Goal: Transaction & Acquisition: Book appointment/travel/reservation

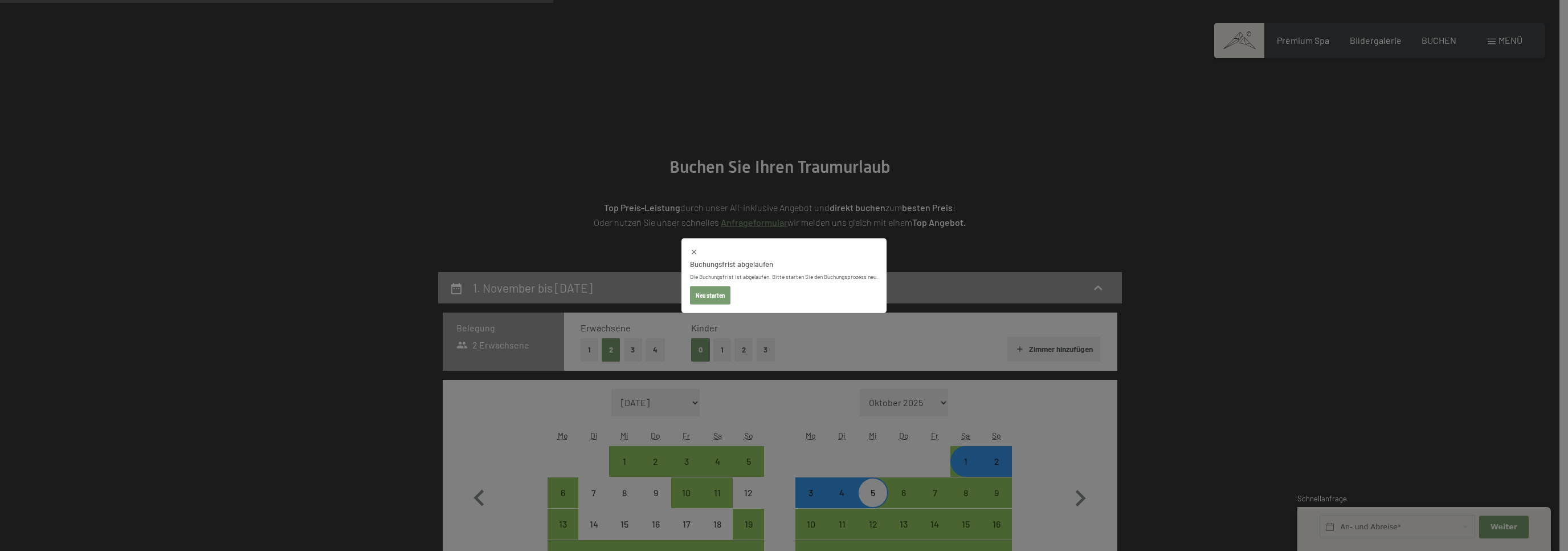
select select "2025-10-01"
select select "2025-11-01"
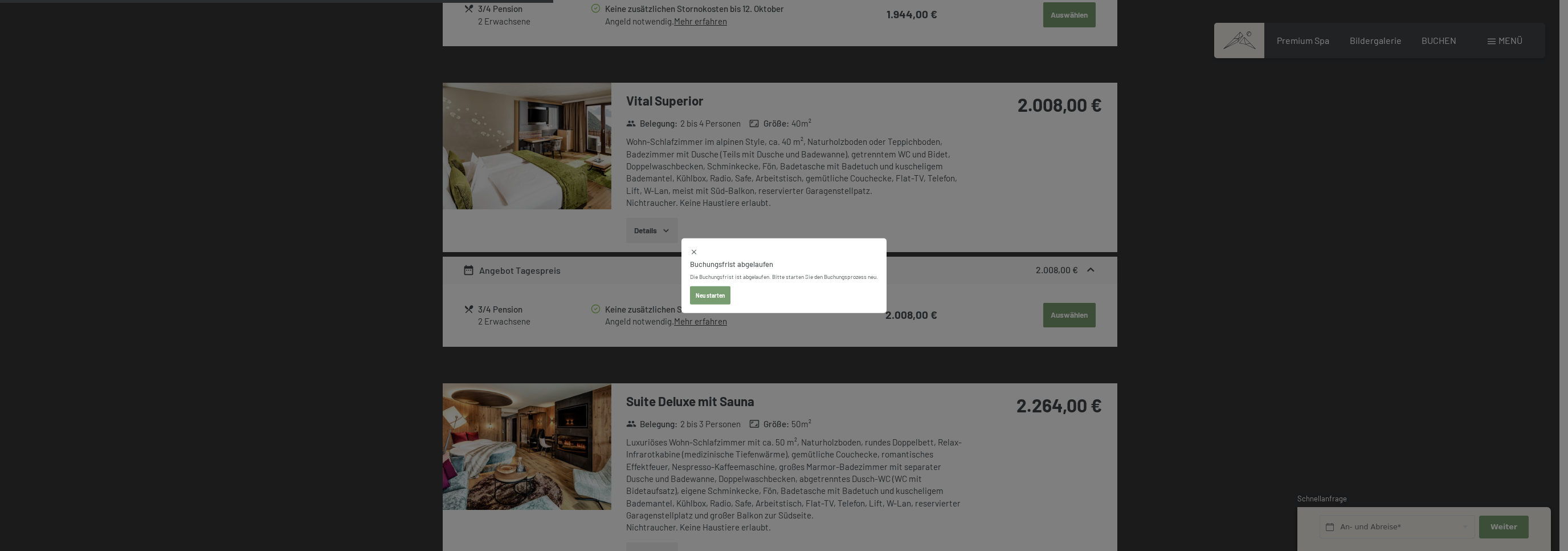
click at [709, 295] on button "Neu starten" at bounding box center [710, 294] width 40 height 18
select select "[DATE]"
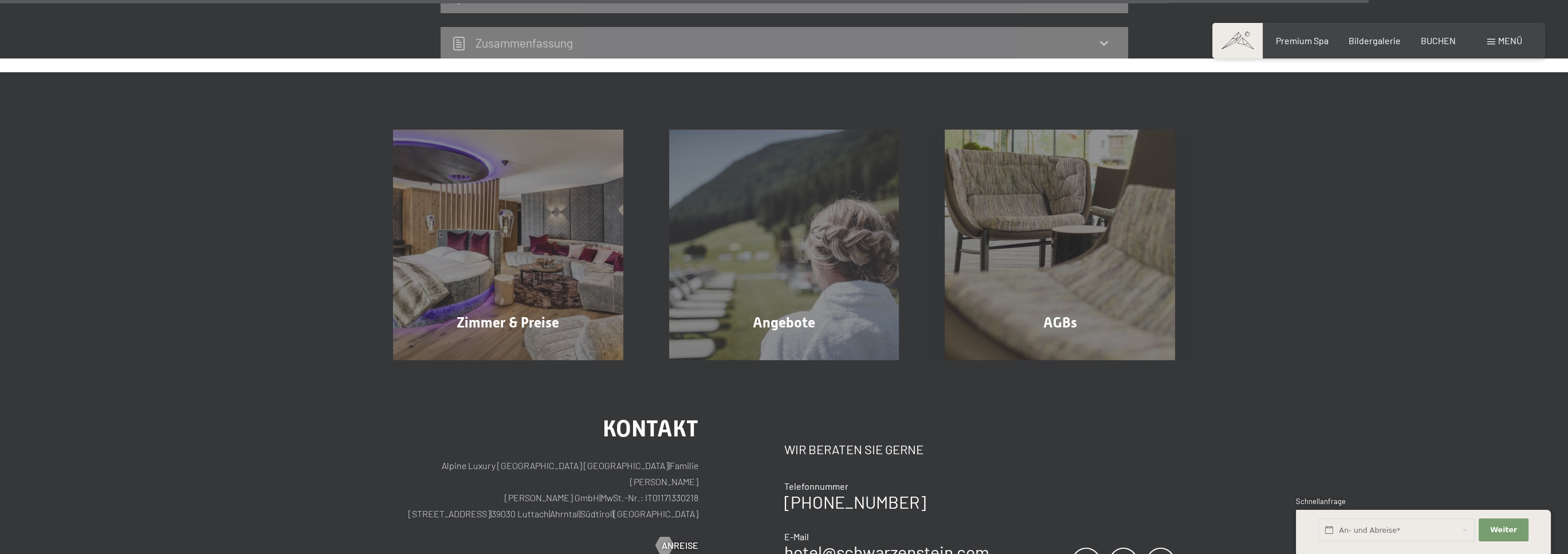
select select "[DATE]"
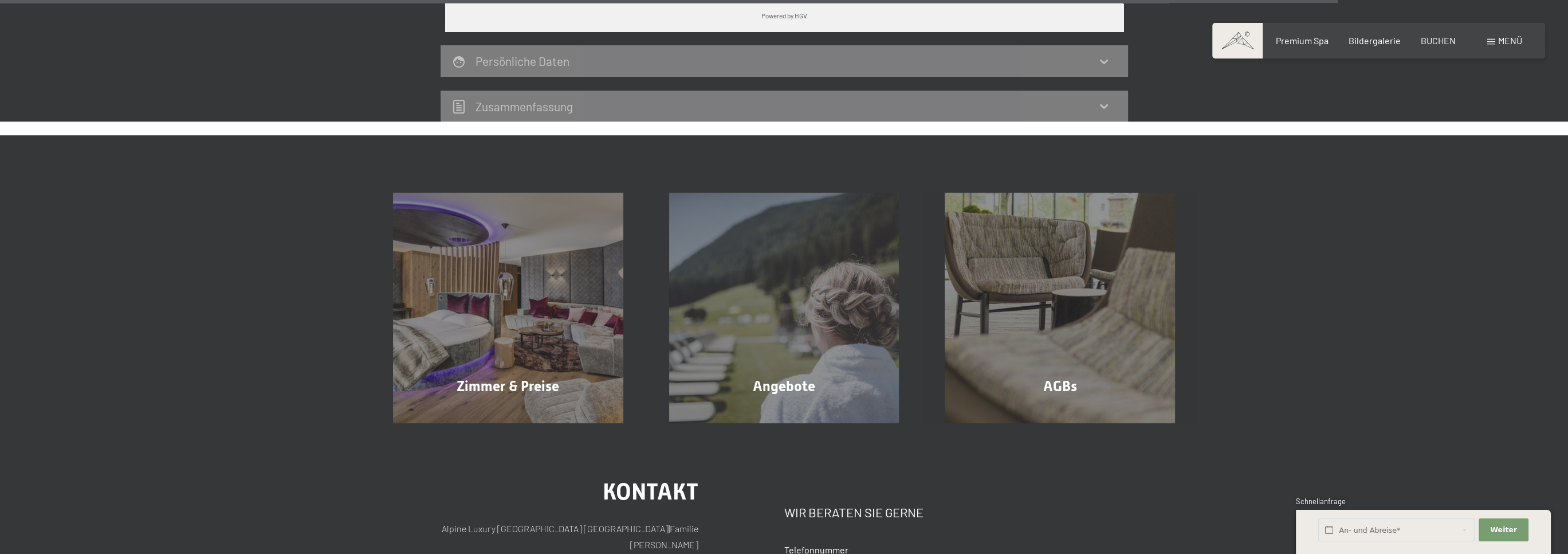
scroll to position [2370, 0]
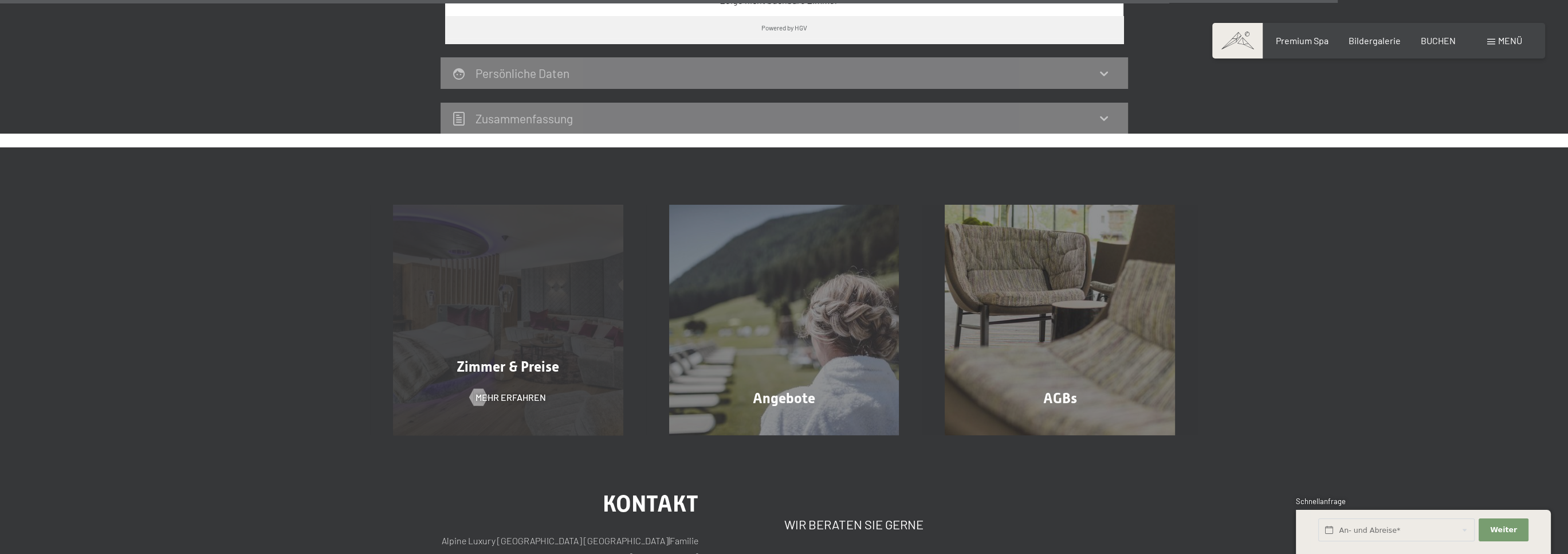
click at [554, 350] on div "Zimmer & Preise Mehr erfahren" at bounding box center [508, 319] width 276 height 230
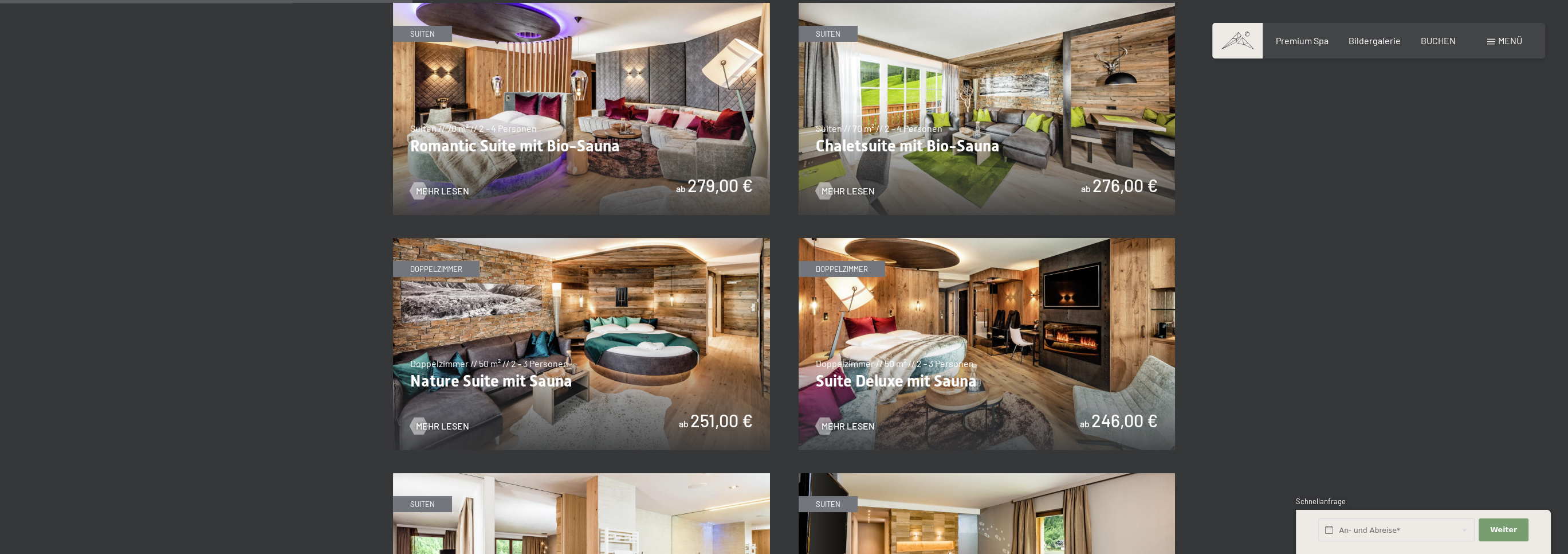
scroll to position [975, 0]
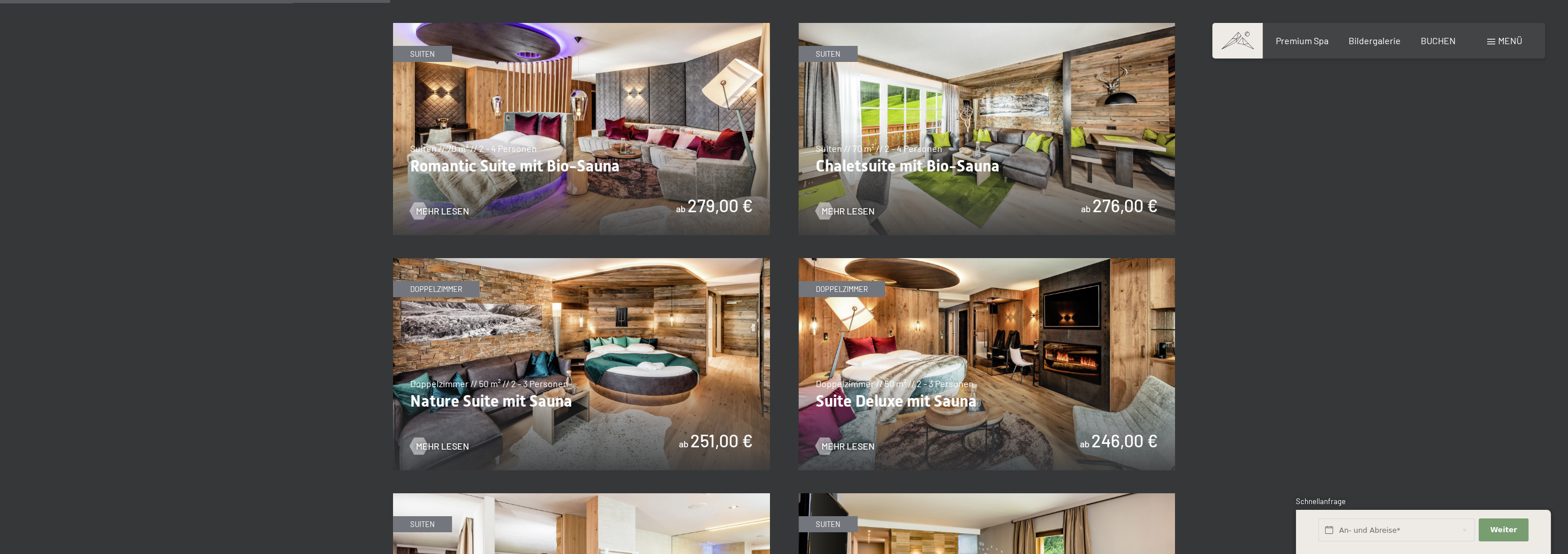
click at [1005, 388] on img at bounding box center [987, 364] width 377 height 212
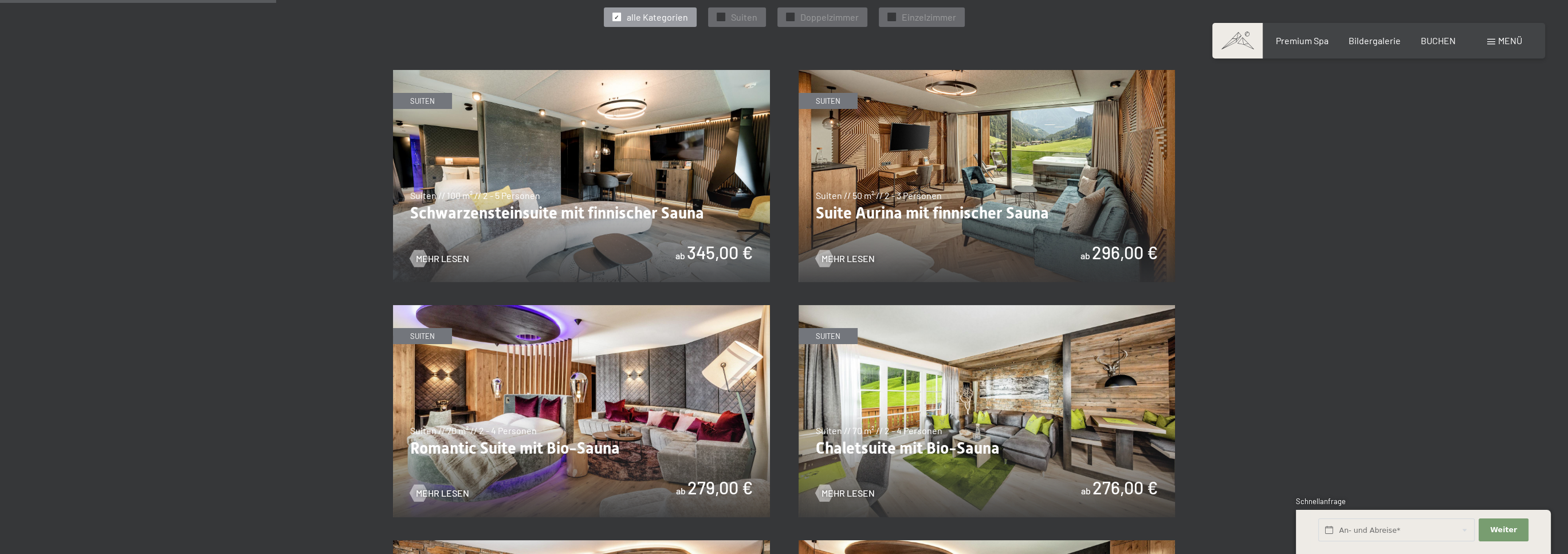
scroll to position [688, 0]
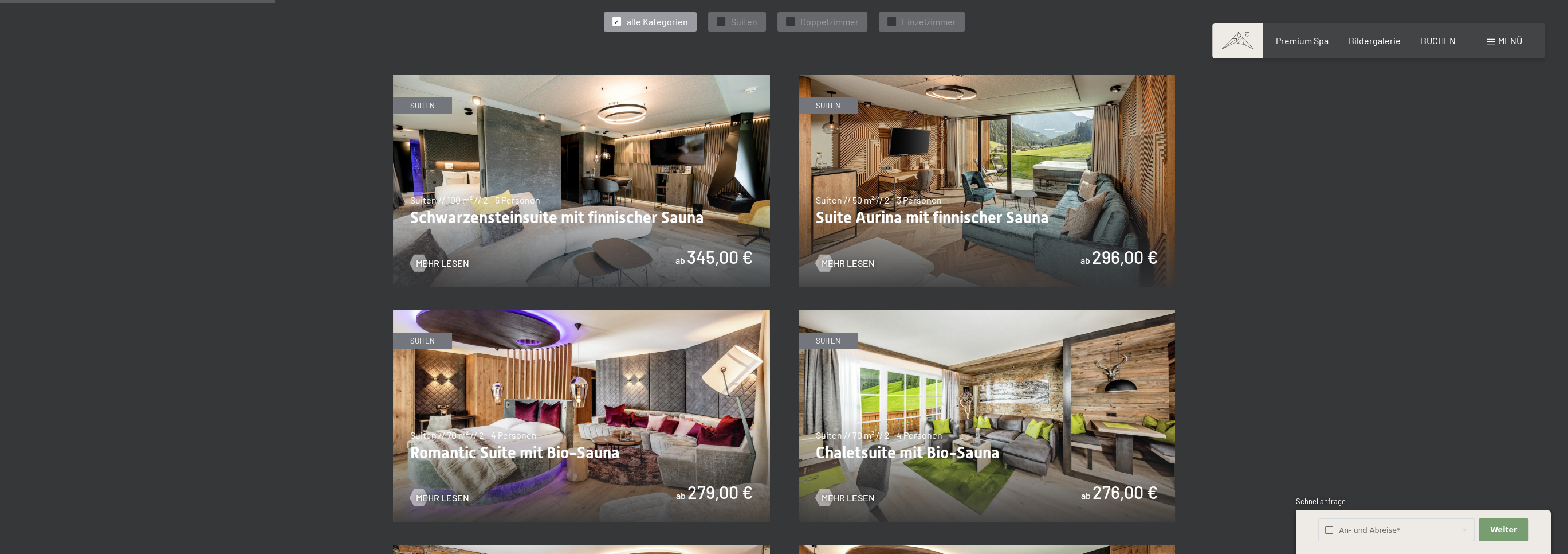
click at [951, 215] on img at bounding box center [987, 181] width 377 height 212
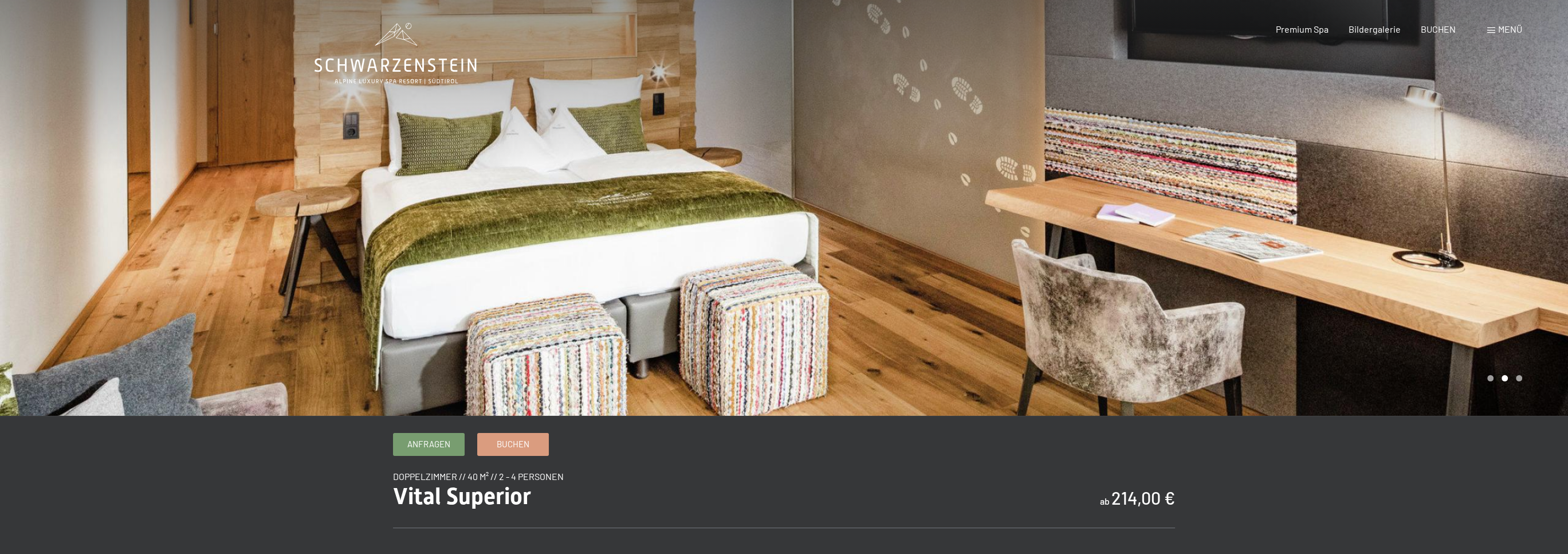
click at [761, 238] on div at bounding box center [392, 208] width 784 height 416
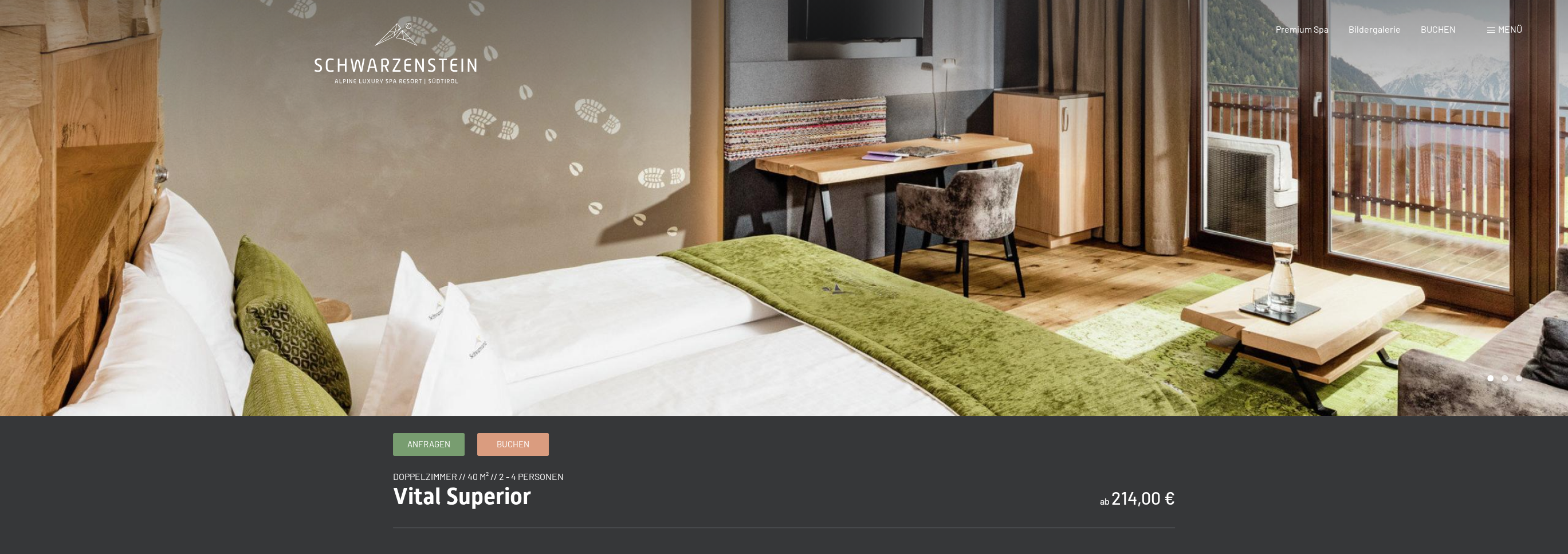
click at [761, 238] on div at bounding box center [392, 208] width 784 height 416
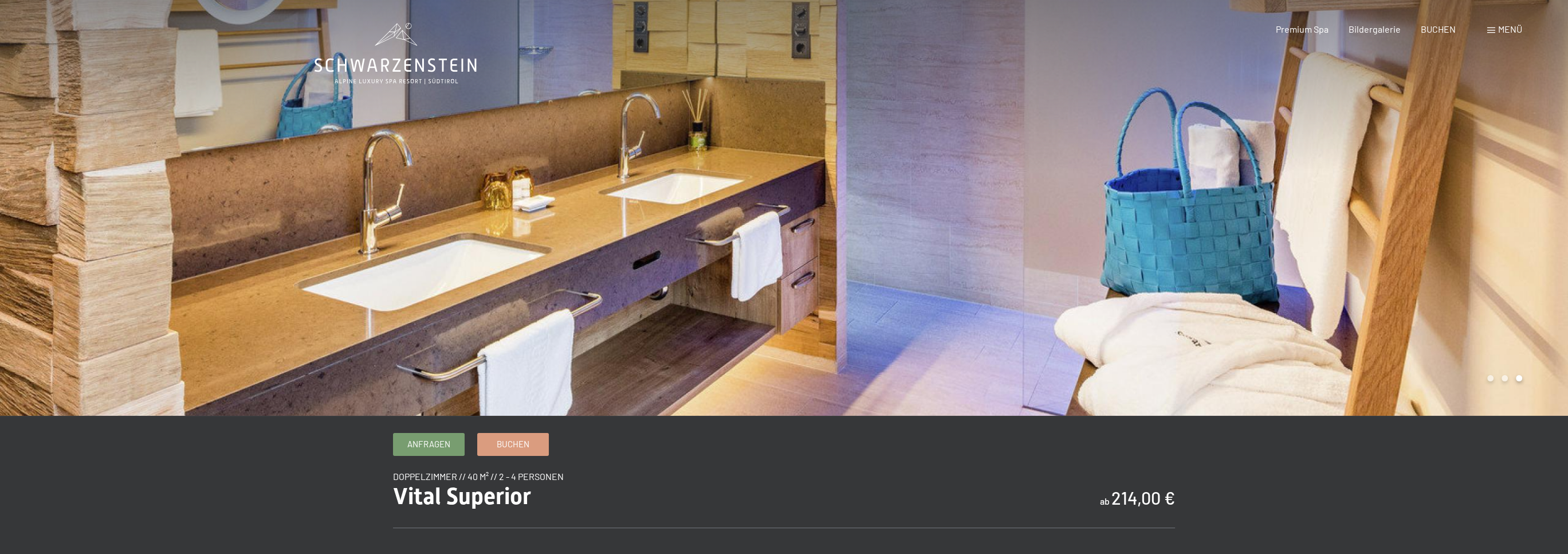
click at [761, 238] on div at bounding box center [392, 208] width 784 height 416
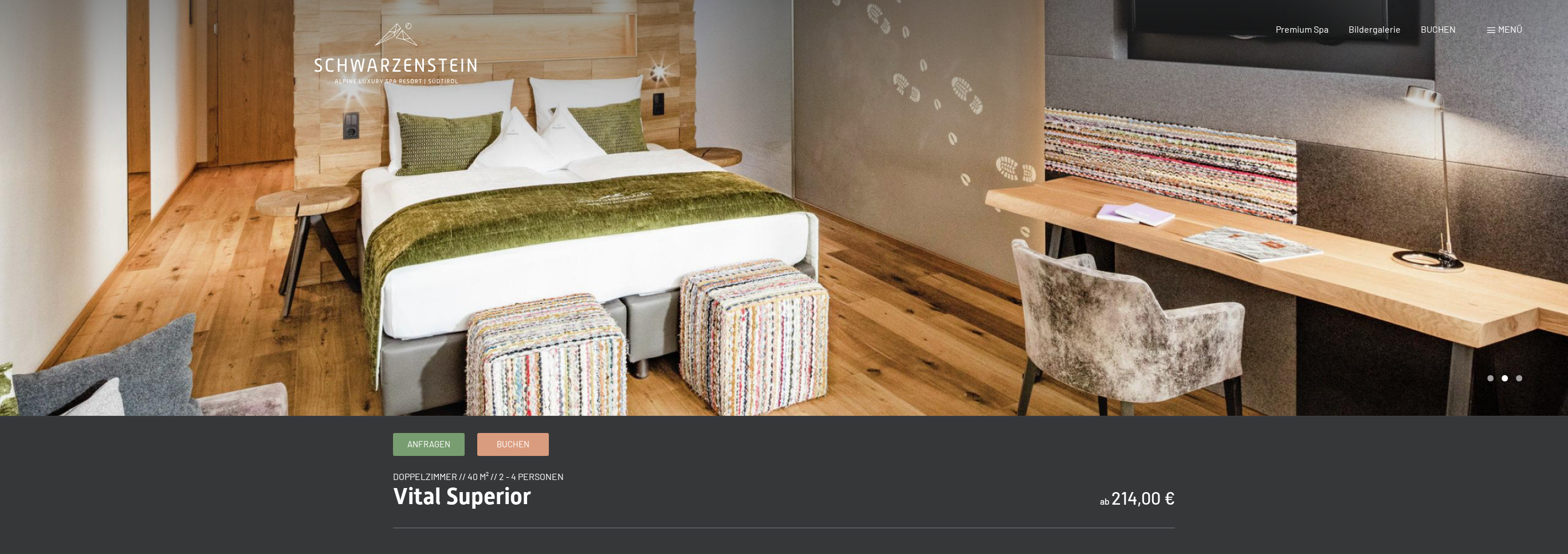
click at [761, 238] on div at bounding box center [392, 208] width 784 height 416
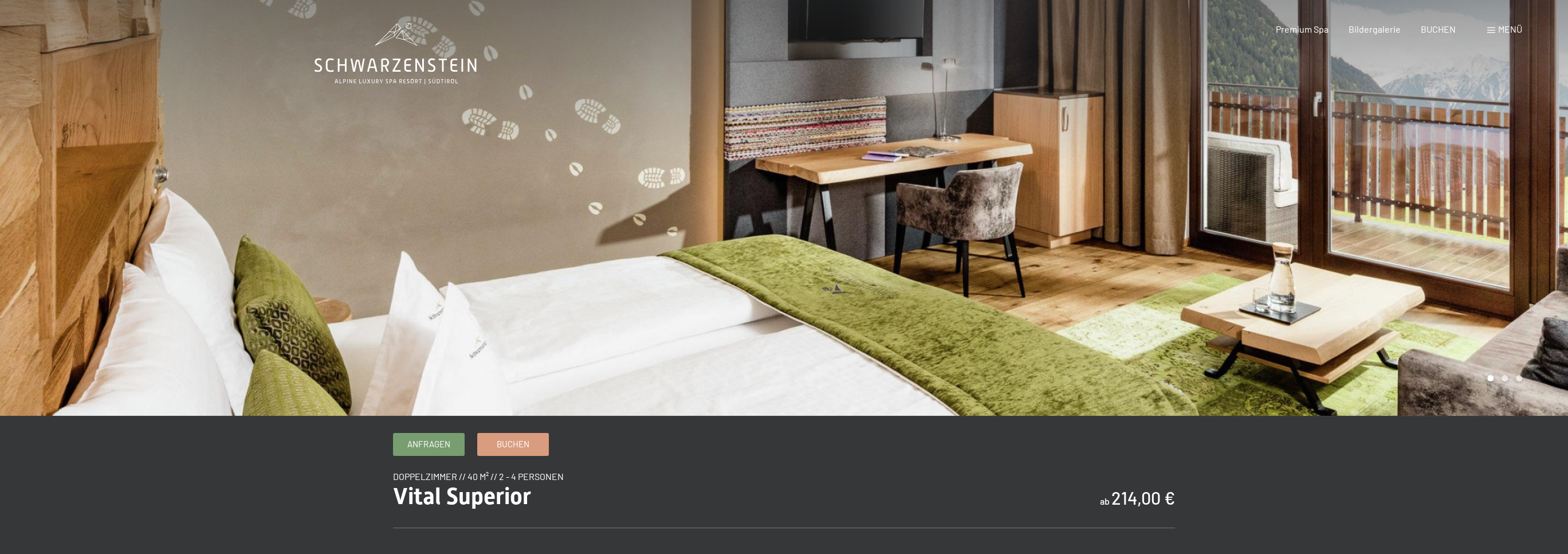
click at [761, 238] on div at bounding box center [392, 208] width 784 height 416
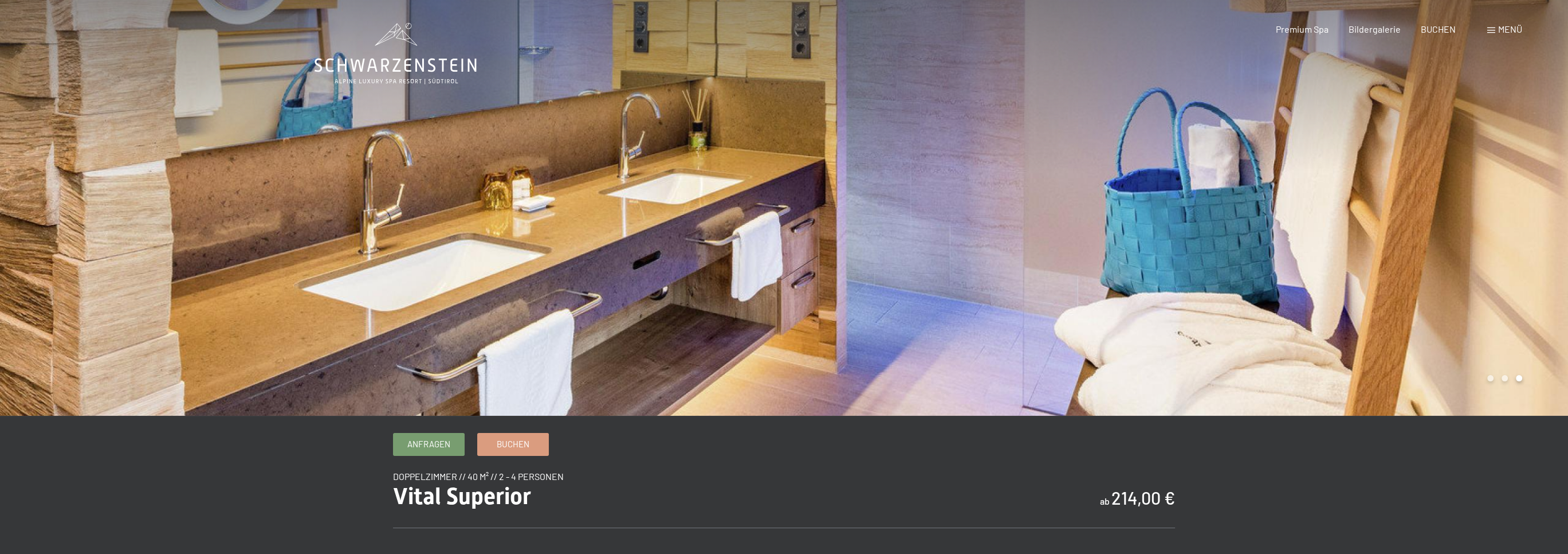
click at [761, 238] on div at bounding box center [392, 208] width 784 height 416
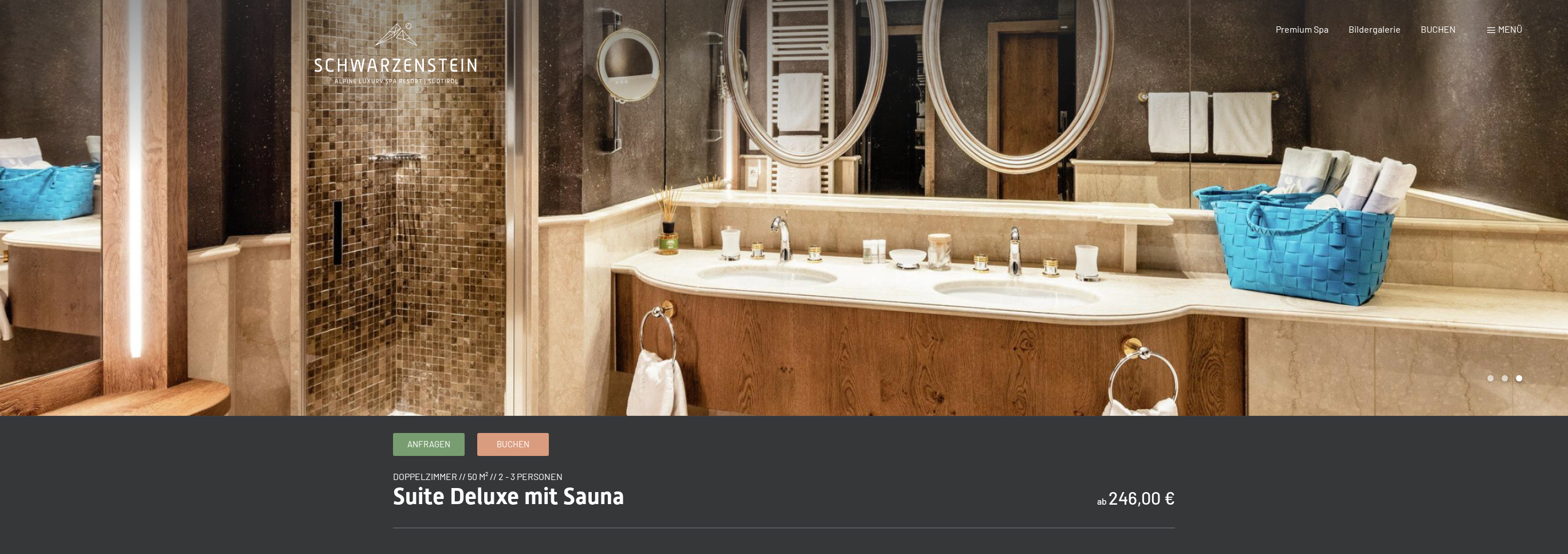
click at [1306, 238] on div at bounding box center [1177, 208] width 784 height 416
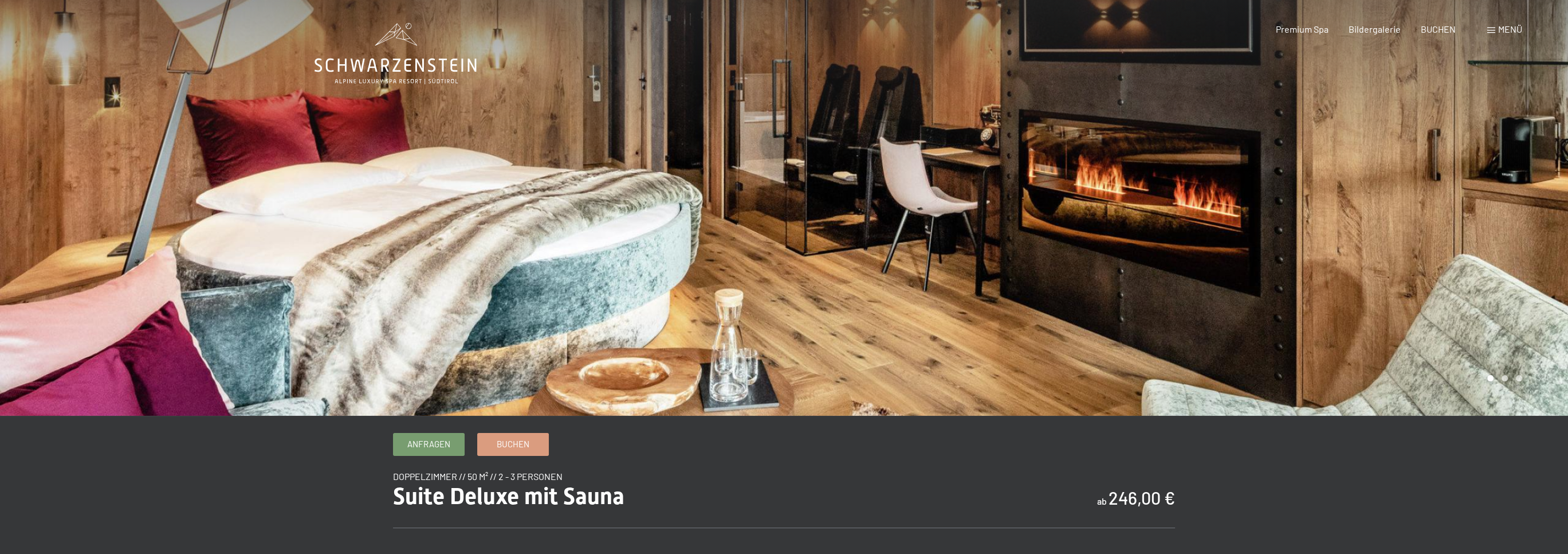
click at [1306, 238] on div at bounding box center [1177, 208] width 784 height 416
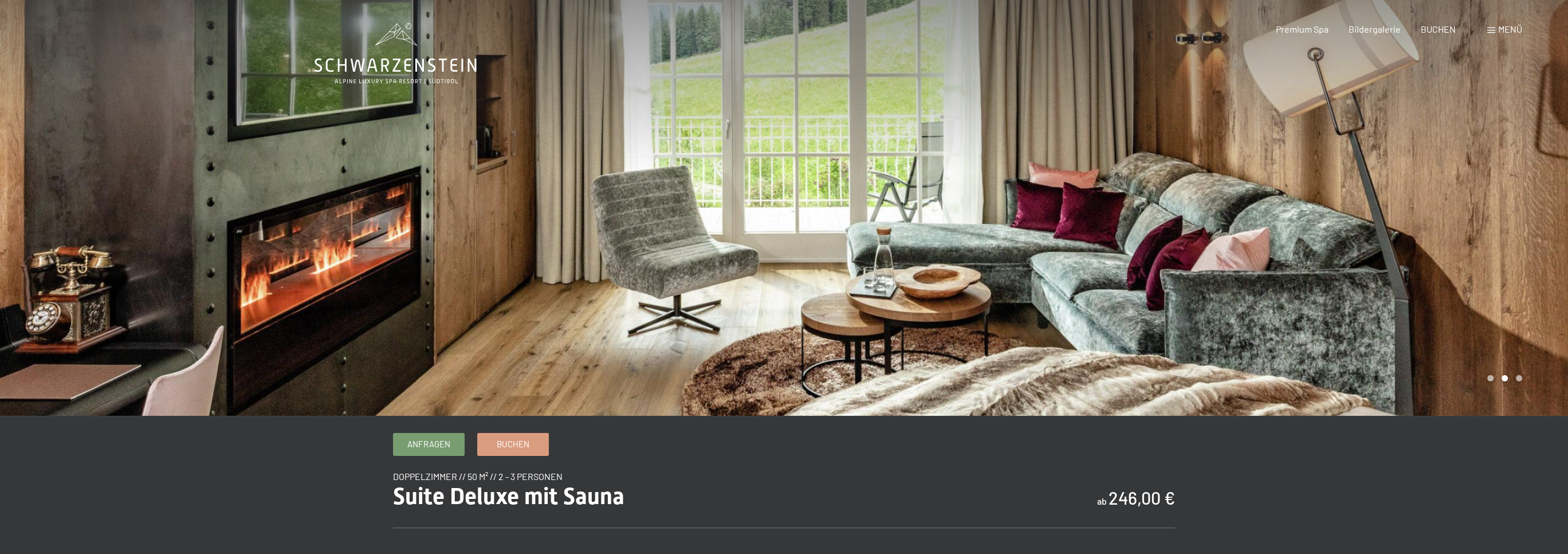
click at [1306, 238] on div at bounding box center [1177, 208] width 784 height 416
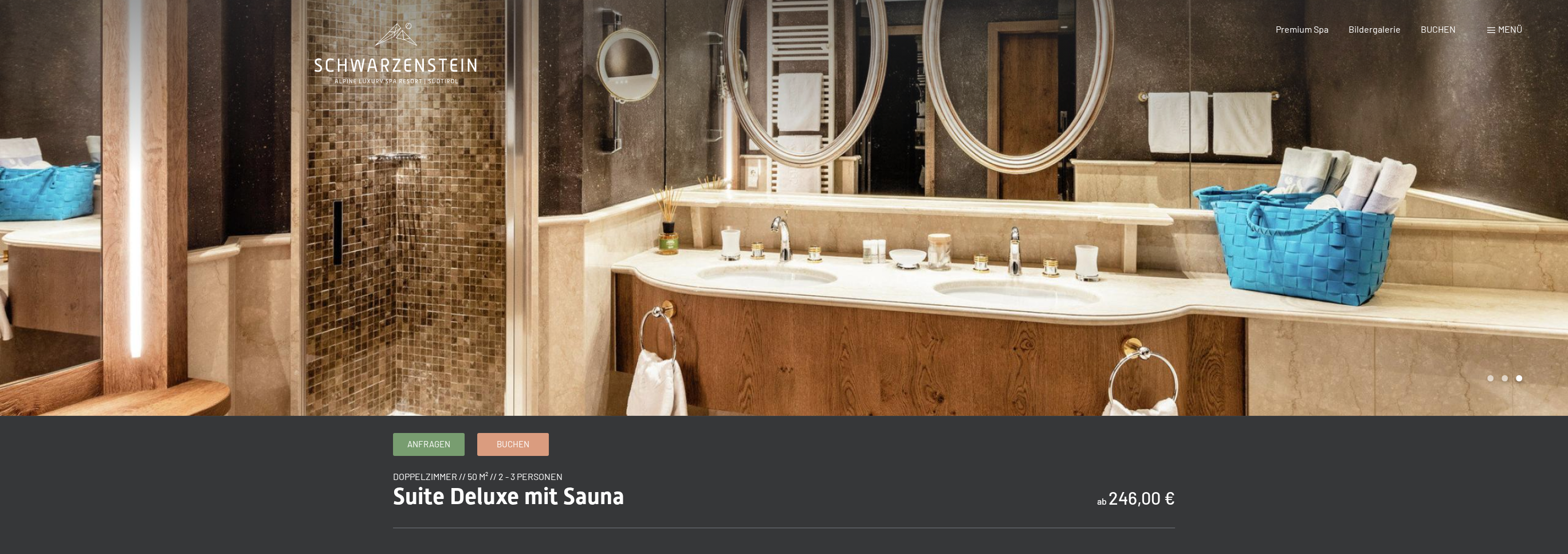
click at [1306, 238] on div at bounding box center [1177, 208] width 784 height 416
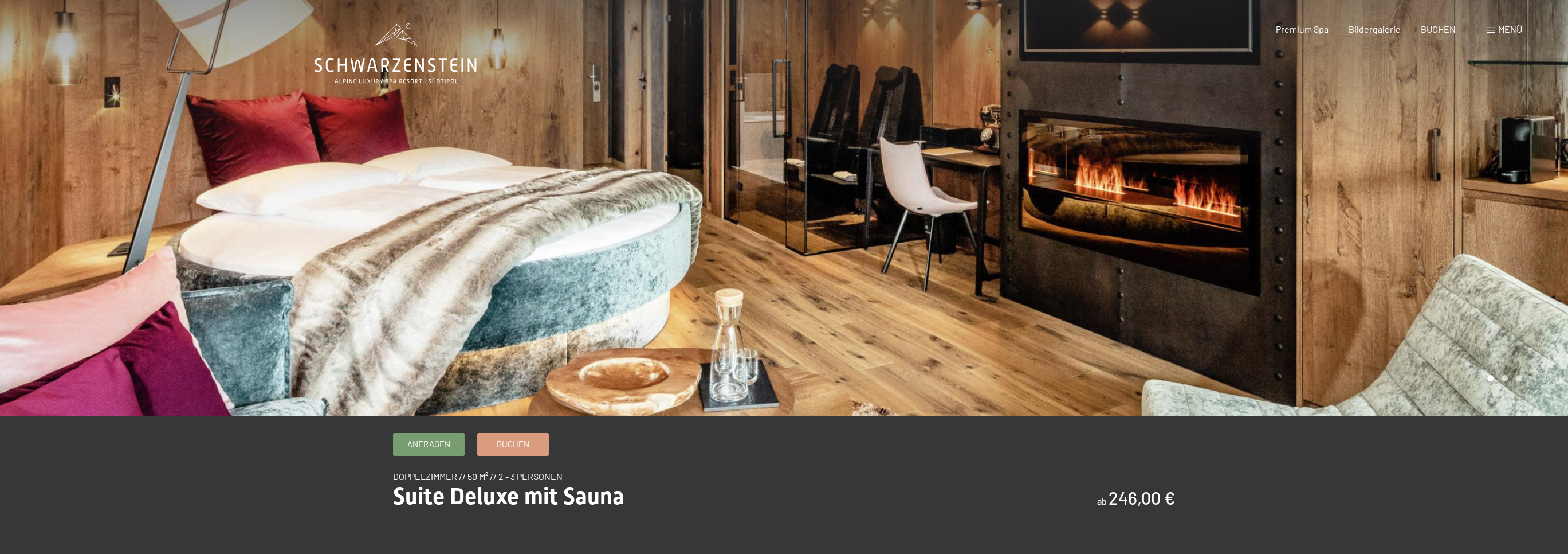
click at [1306, 236] on div at bounding box center [1177, 208] width 784 height 416
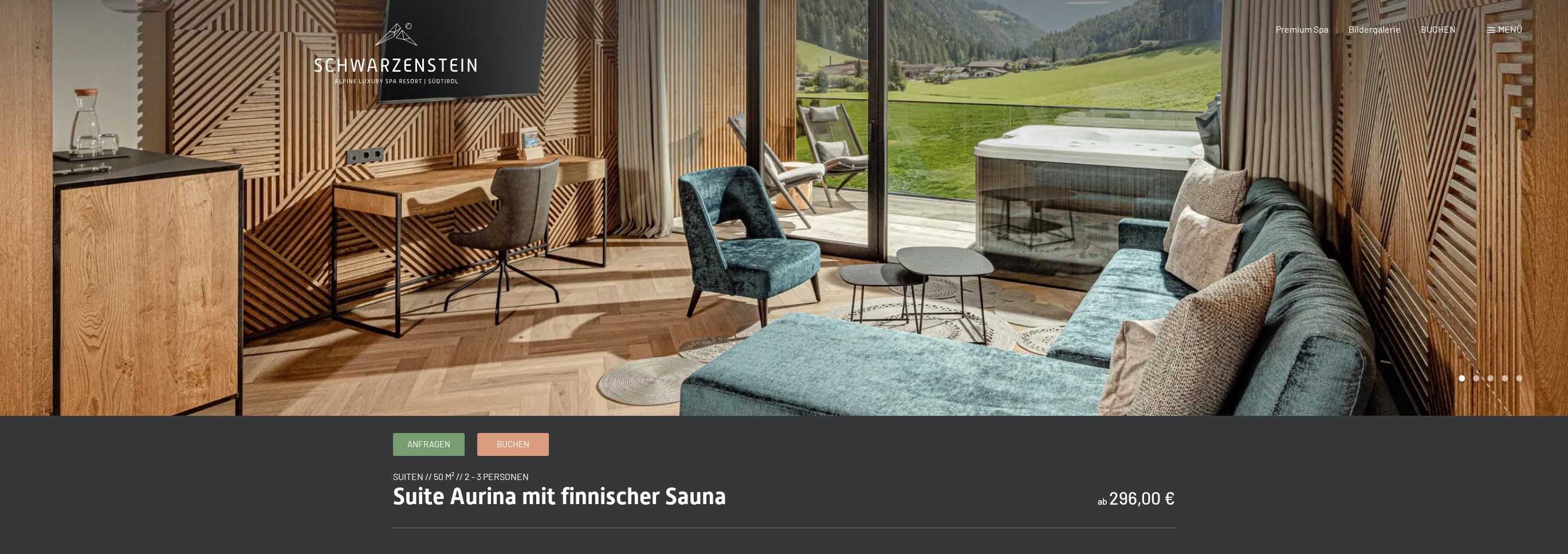
click at [1350, 228] on div at bounding box center [1177, 208] width 784 height 416
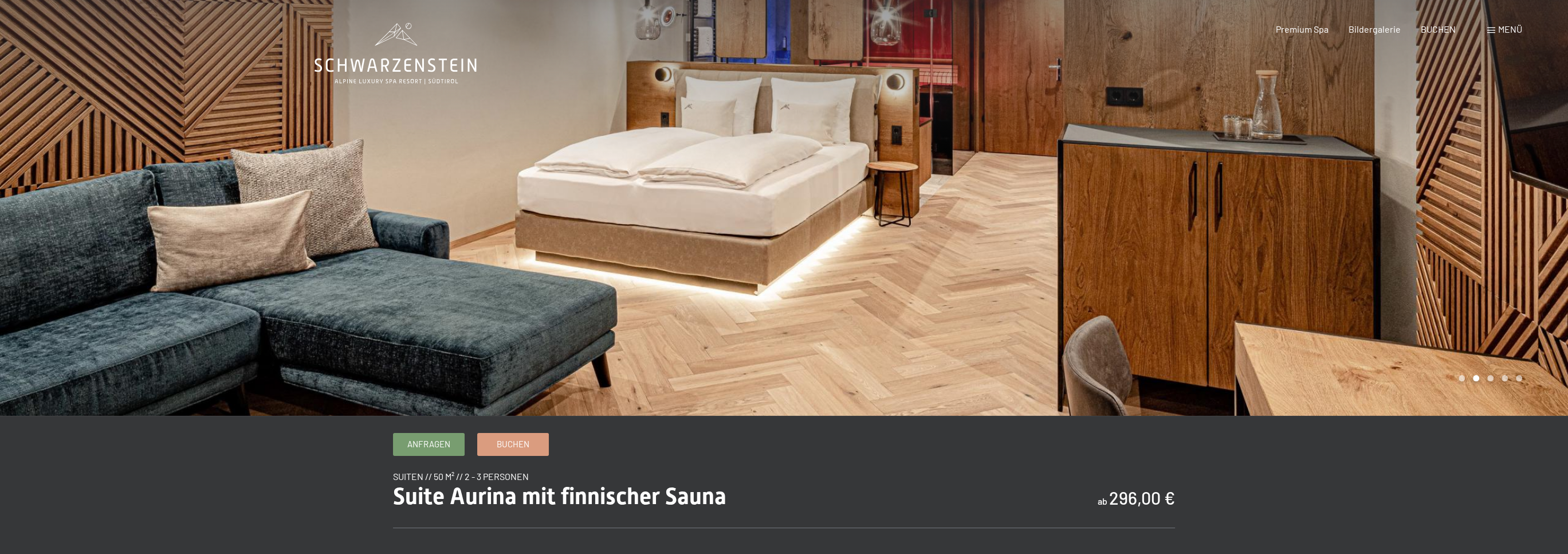
click at [1350, 228] on div at bounding box center [1177, 208] width 784 height 416
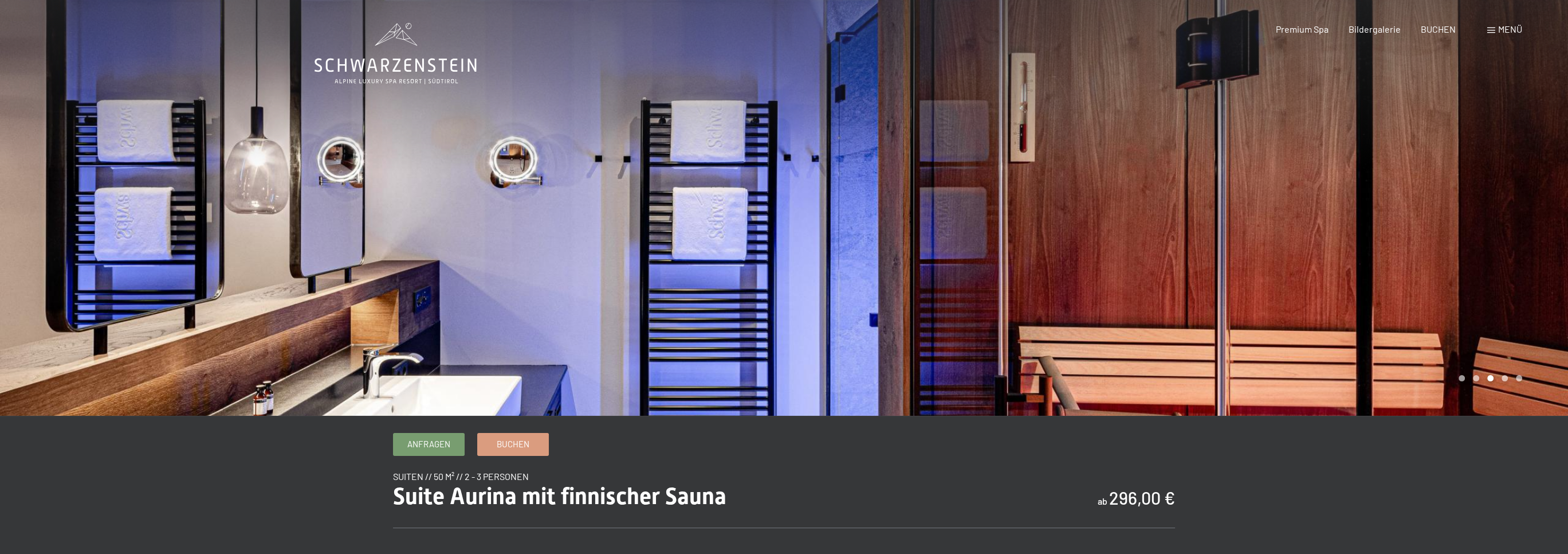
click at [1350, 228] on div at bounding box center [1177, 208] width 784 height 416
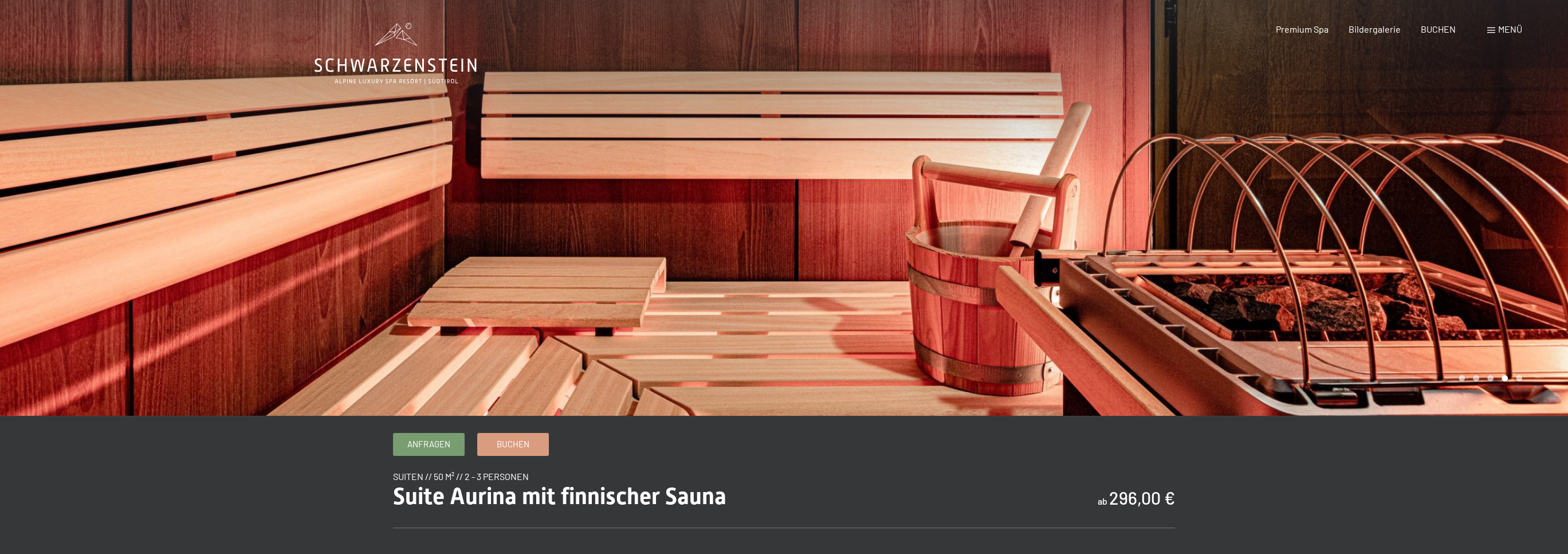
click at [1350, 228] on div at bounding box center [1177, 208] width 784 height 416
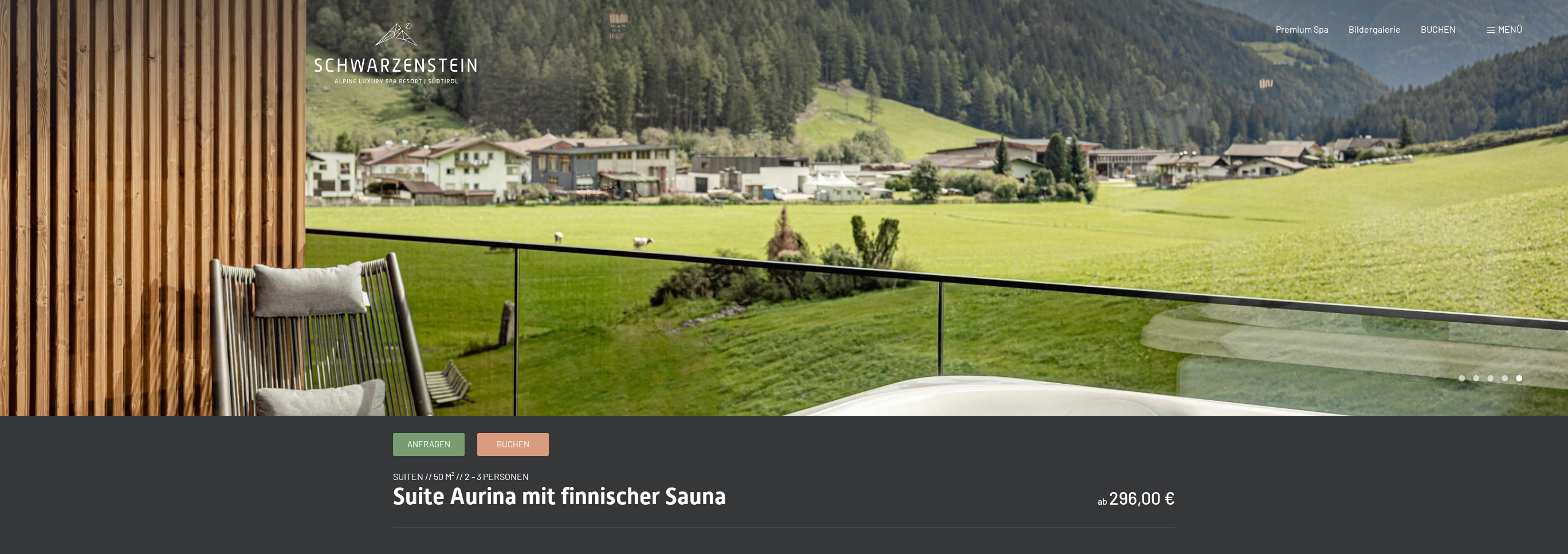
click at [1350, 228] on div at bounding box center [1177, 208] width 784 height 416
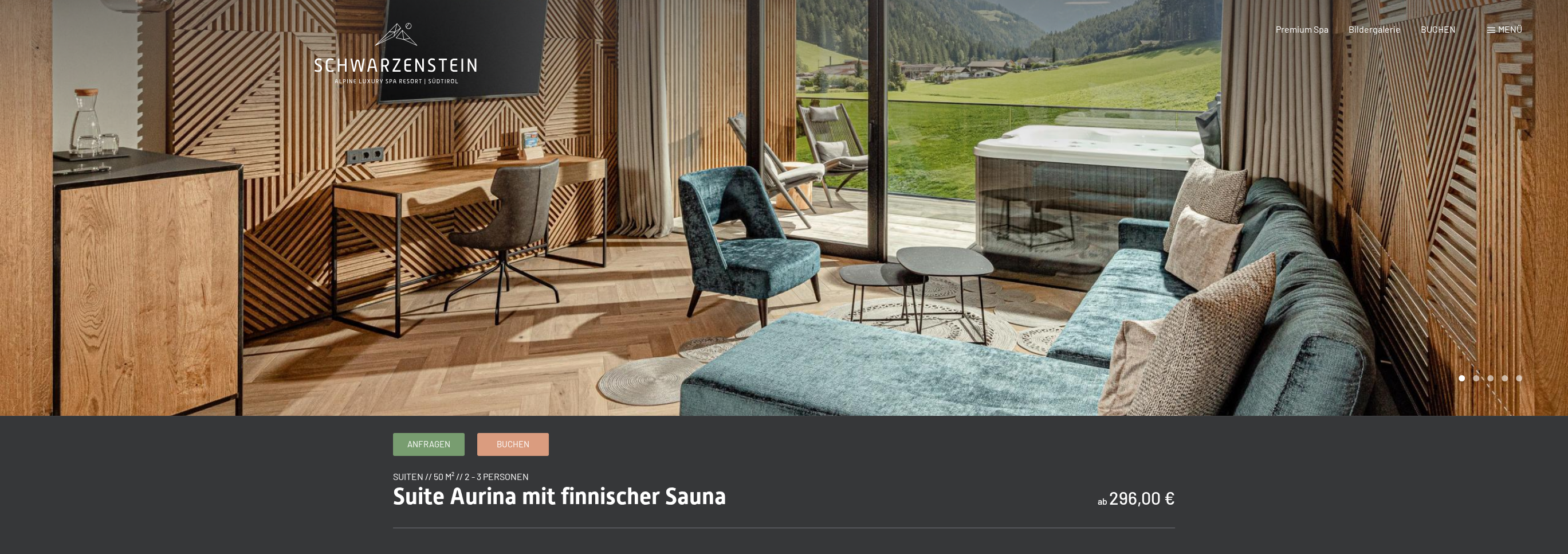
click at [1350, 228] on div at bounding box center [1177, 208] width 784 height 416
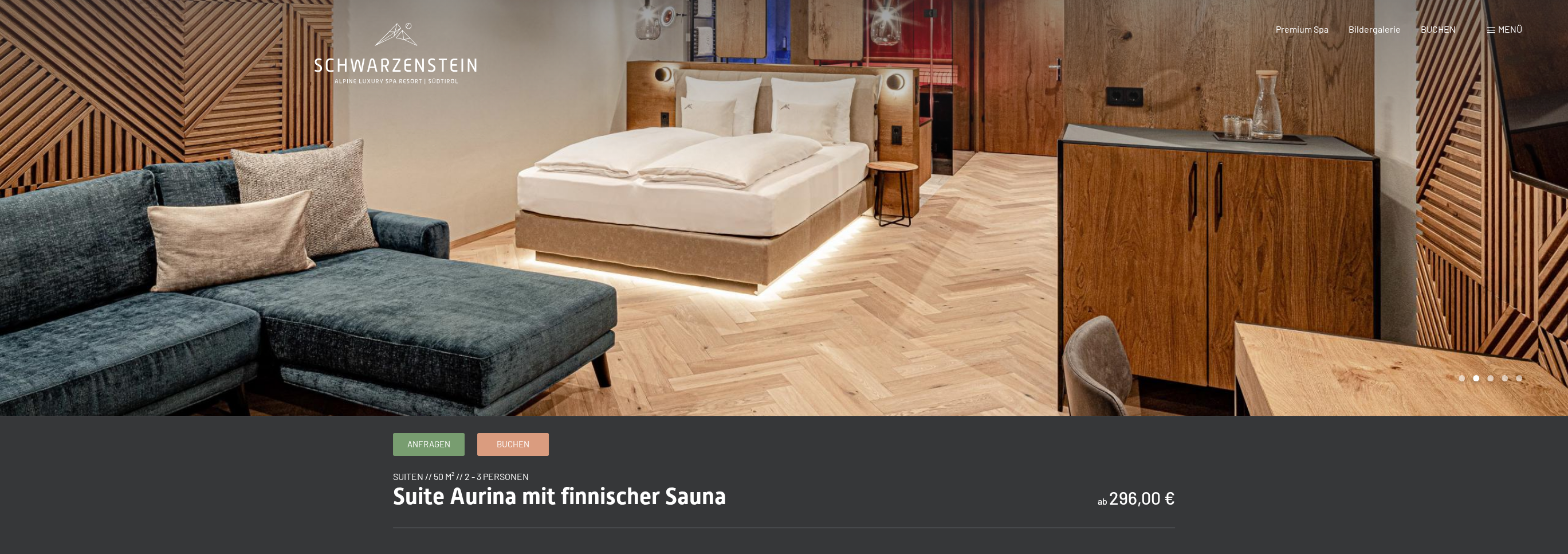
click at [1350, 228] on div at bounding box center [1177, 208] width 784 height 416
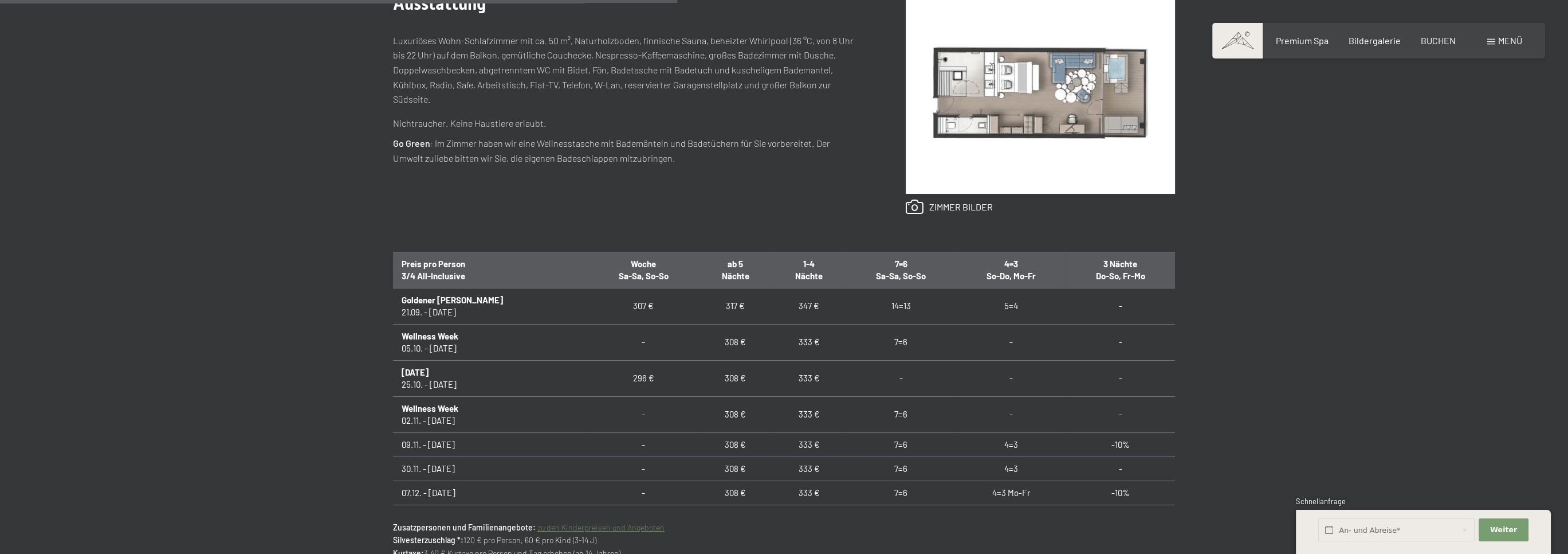
scroll to position [688, 0]
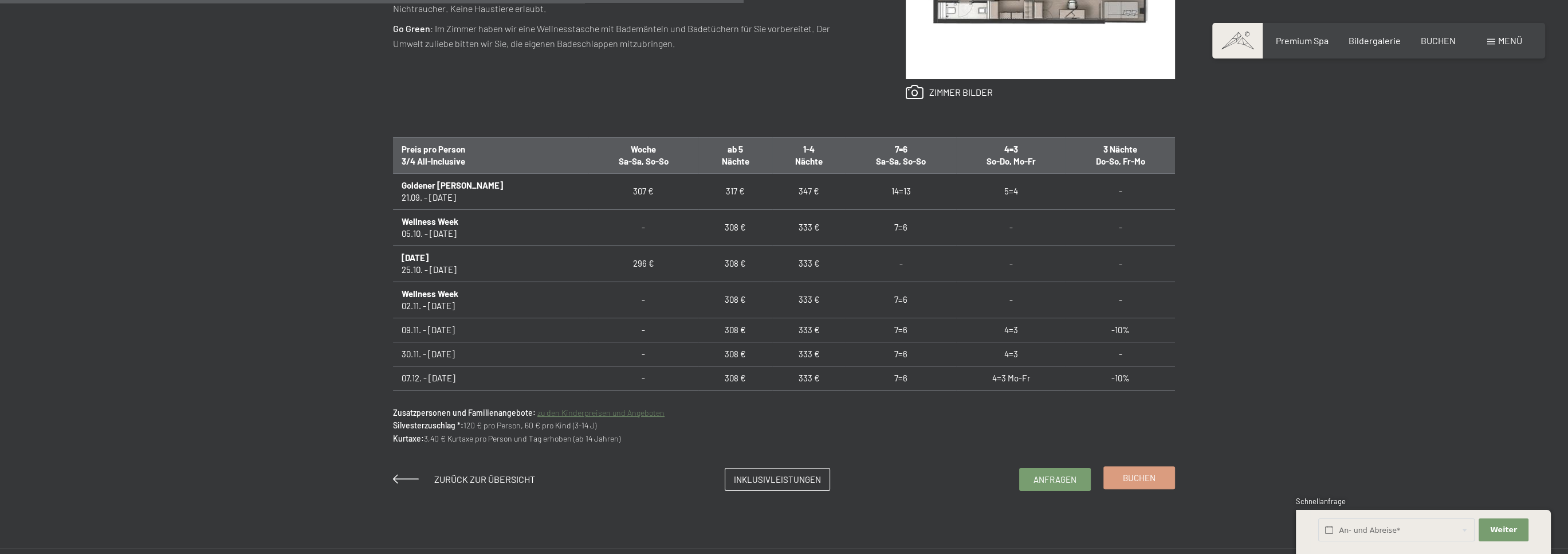
click at [1163, 477] on link "Buchen" at bounding box center [1139, 477] width 71 height 22
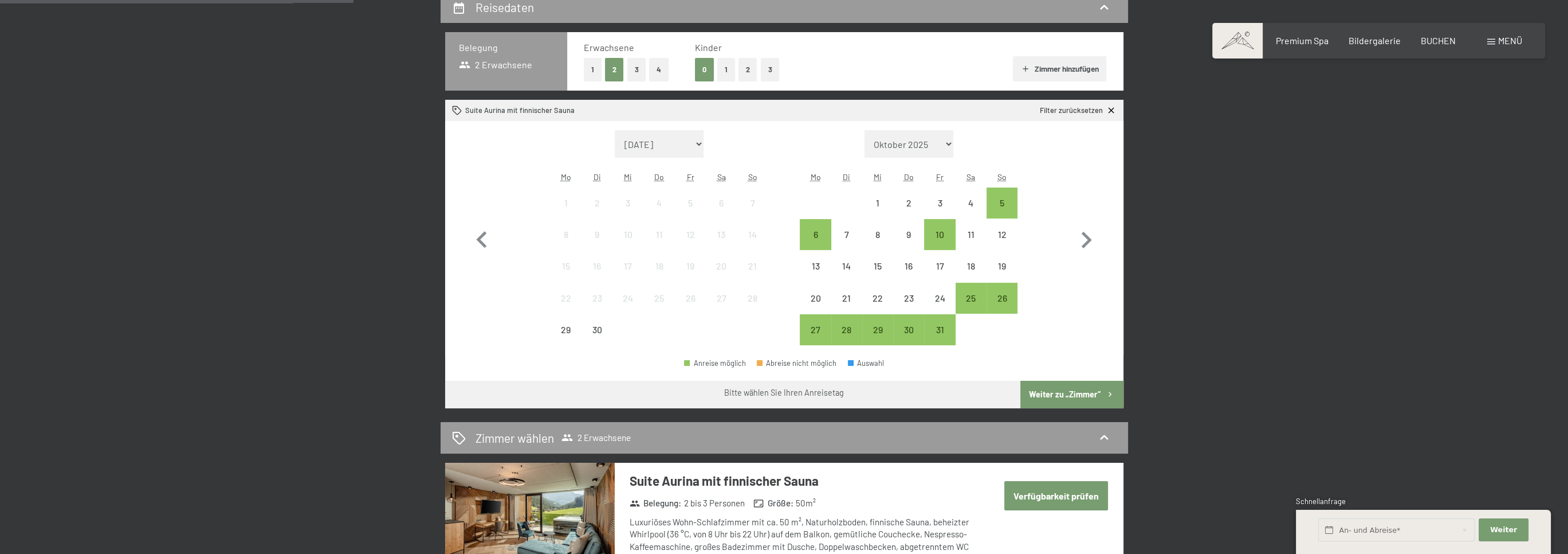
scroll to position [287, 0]
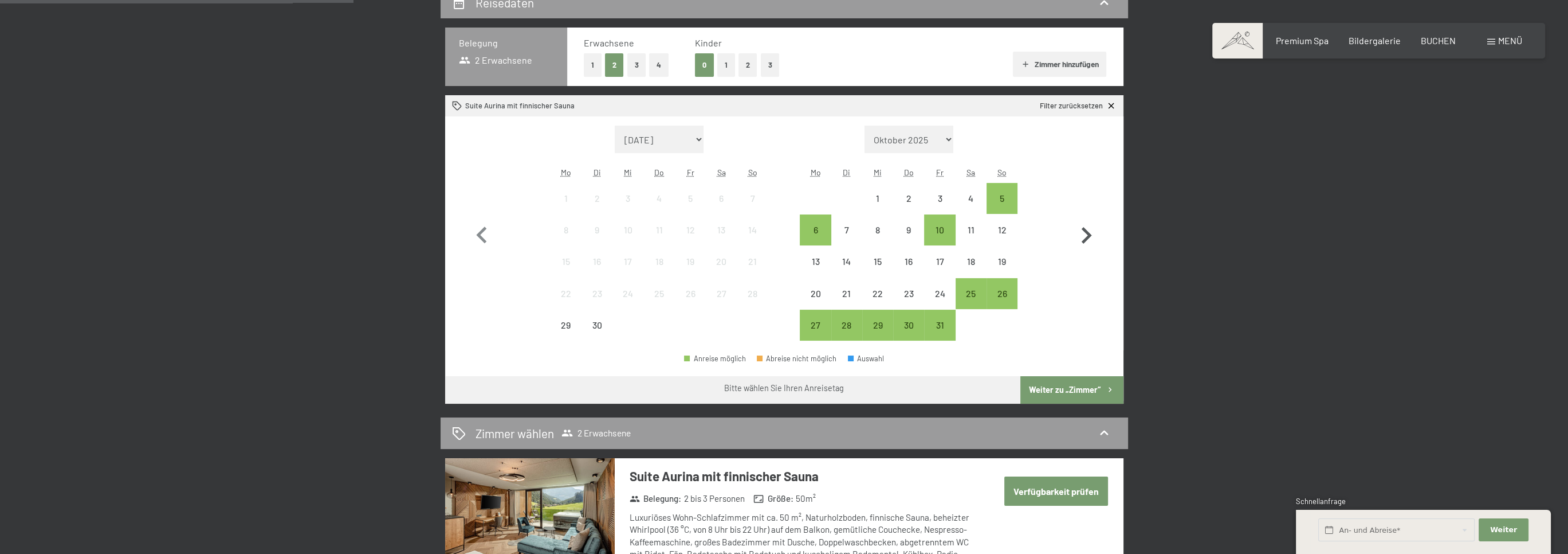
click at [1089, 238] on icon "button" at bounding box center [1086, 236] width 33 height 33
select select "[DATE]"
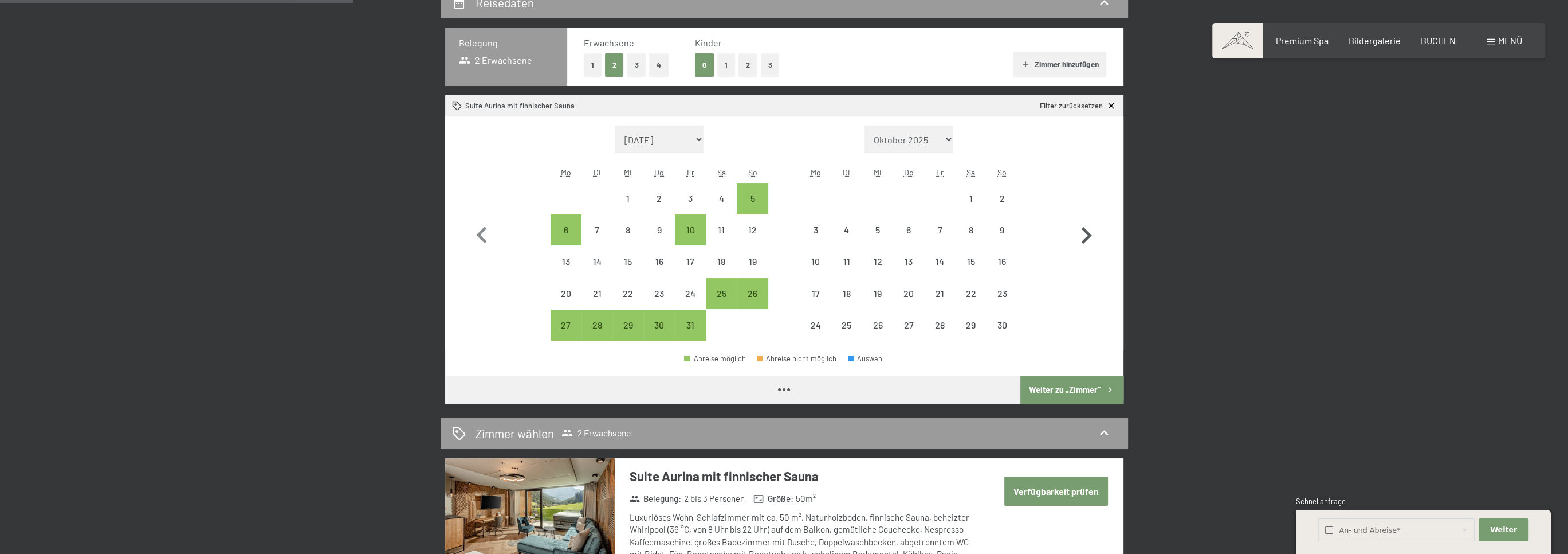
select select "[DATE]"
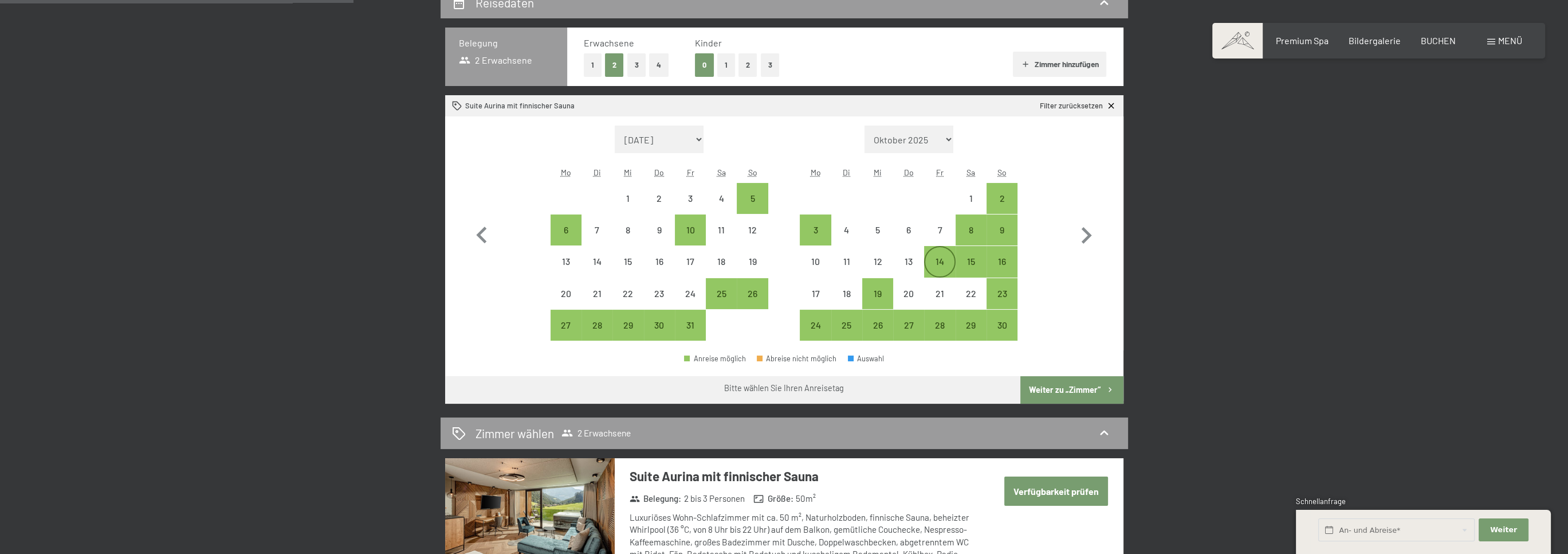
click at [940, 260] on div "14" at bounding box center [940, 271] width 28 height 29
select select "[DATE]"
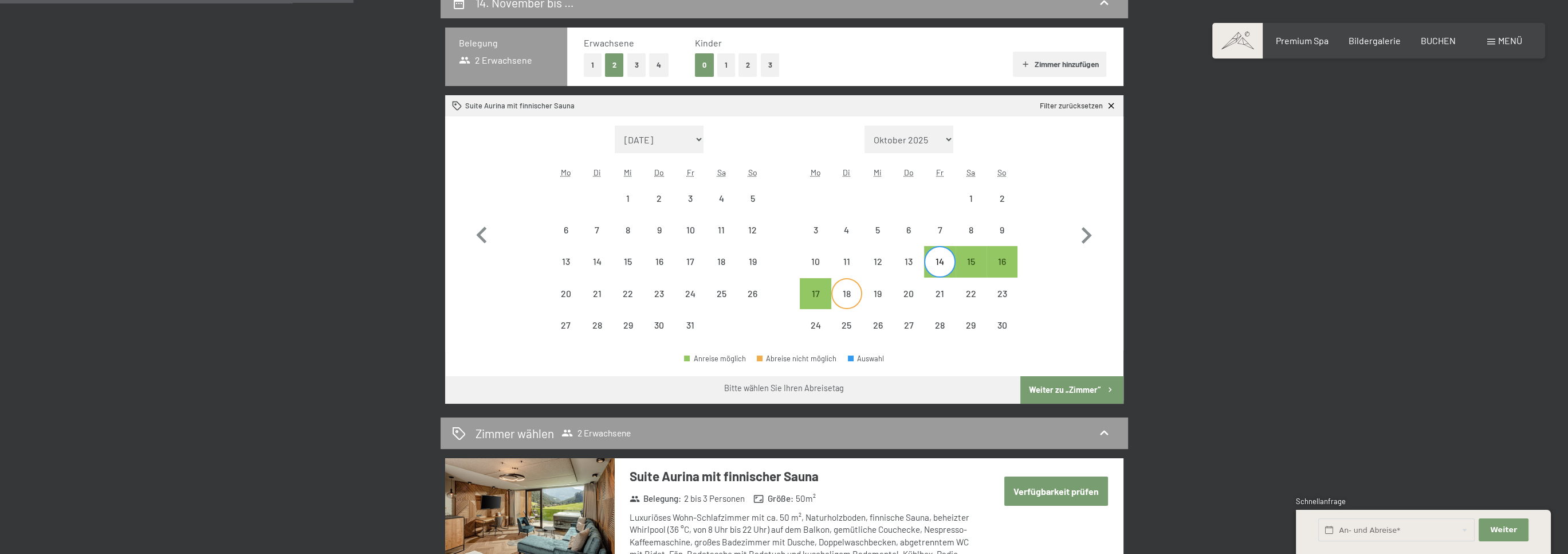
click at [849, 293] on div "18" at bounding box center [847, 303] width 28 height 29
select select "[DATE]"
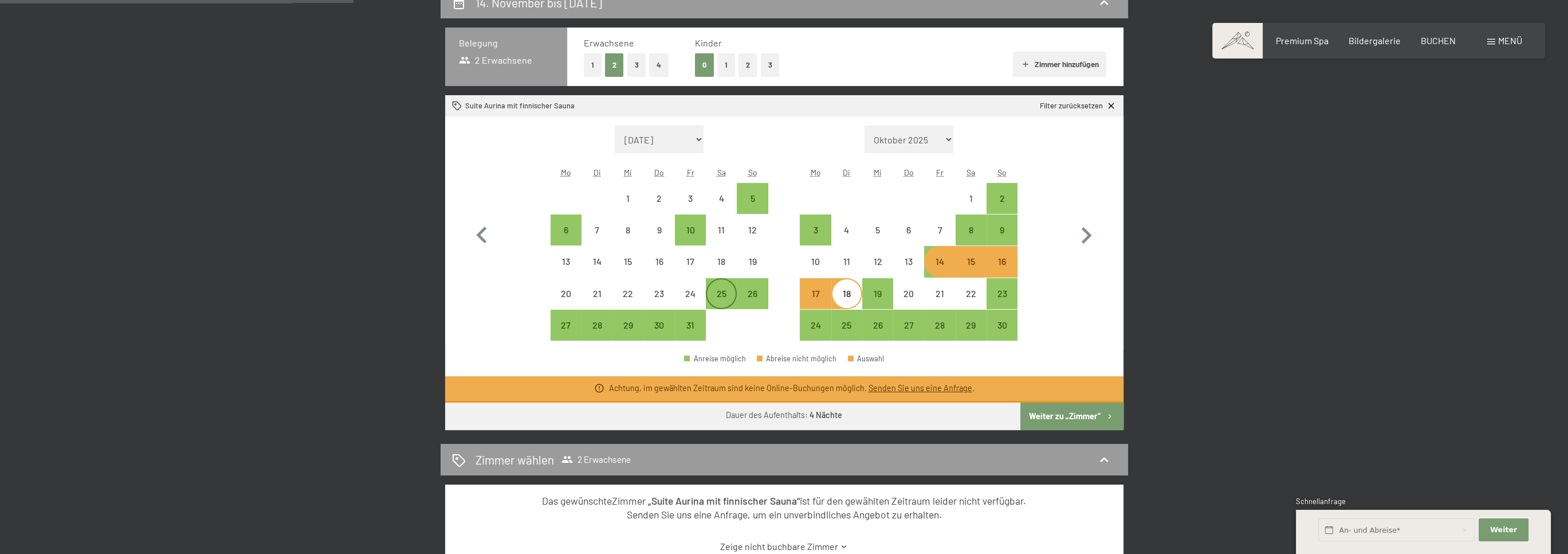
click at [727, 296] on div "25" at bounding box center [721, 303] width 28 height 29
select select "[DATE]"
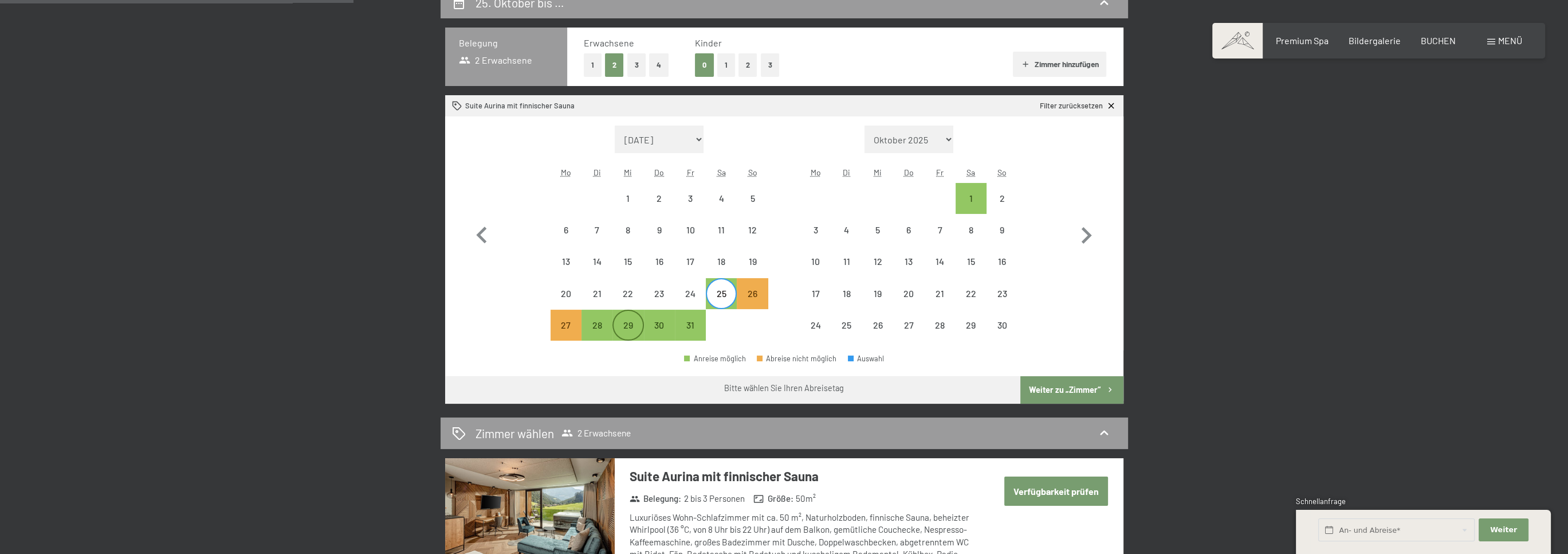
click at [626, 323] on div "29" at bounding box center [628, 335] width 28 height 29
select select "[DATE]"
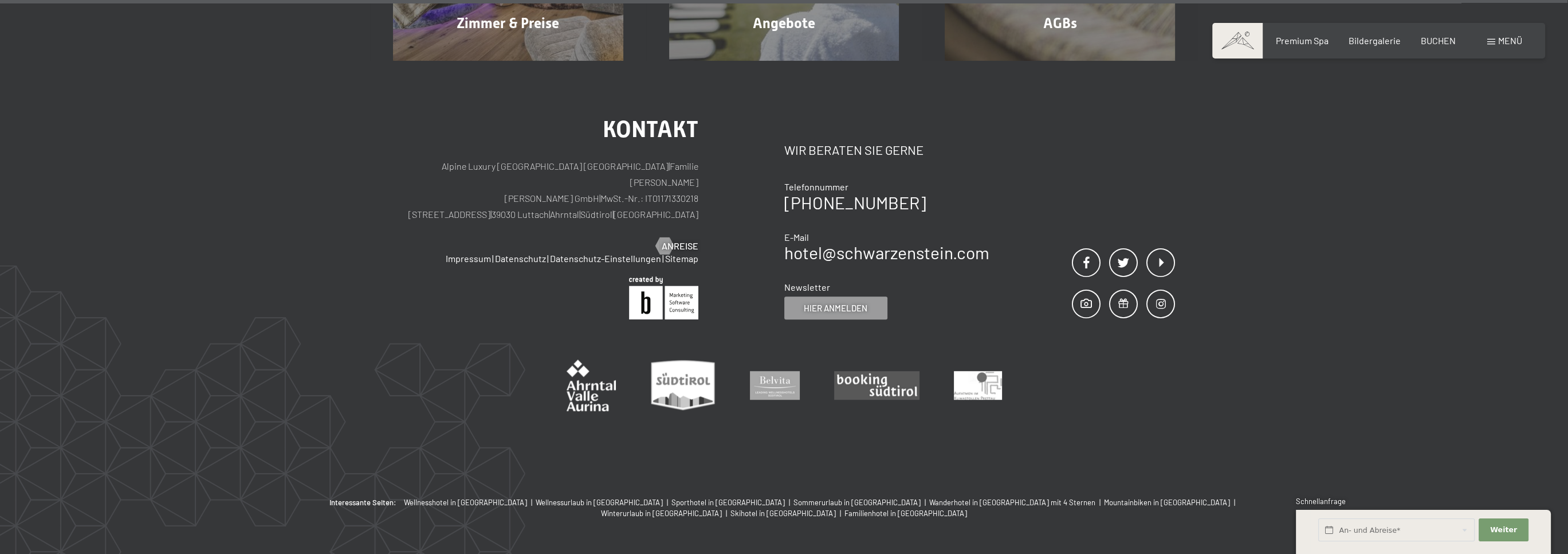
scroll to position [1360, 0]
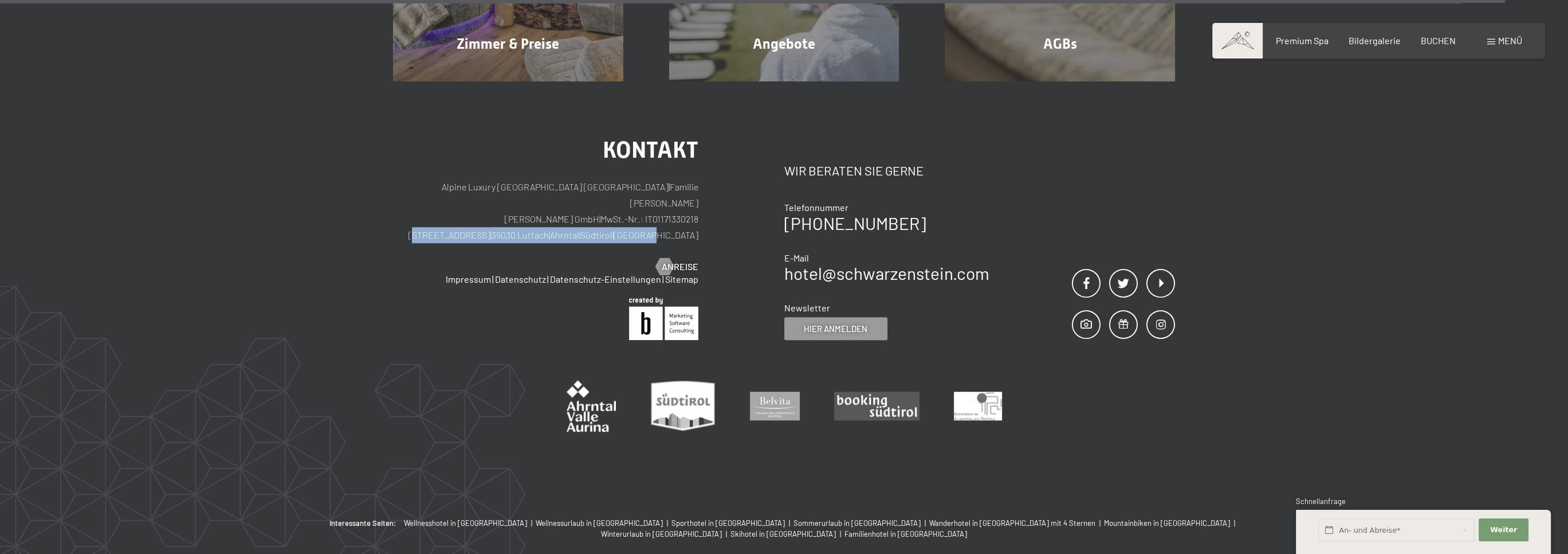
drag, startPoint x: 484, startPoint y: 219, endPoint x: 702, endPoint y: 218, distance: 218.0
click at [702, 218] on div "Kontakt Alpine Luxury SPA Resort SCHWARZENSTEIN | Familie [PERSON_NAME] [PERSON…" at bounding box center [588, 239] width 391 height 202
copy p "[STREET_ADDRESS] | [GEOGRAPHIC_DATA] | [GEOGRAPHIC_DATA] | [GEOGRAPHIC_DATA]"
